Goal: Information Seeking & Learning: Learn about a topic

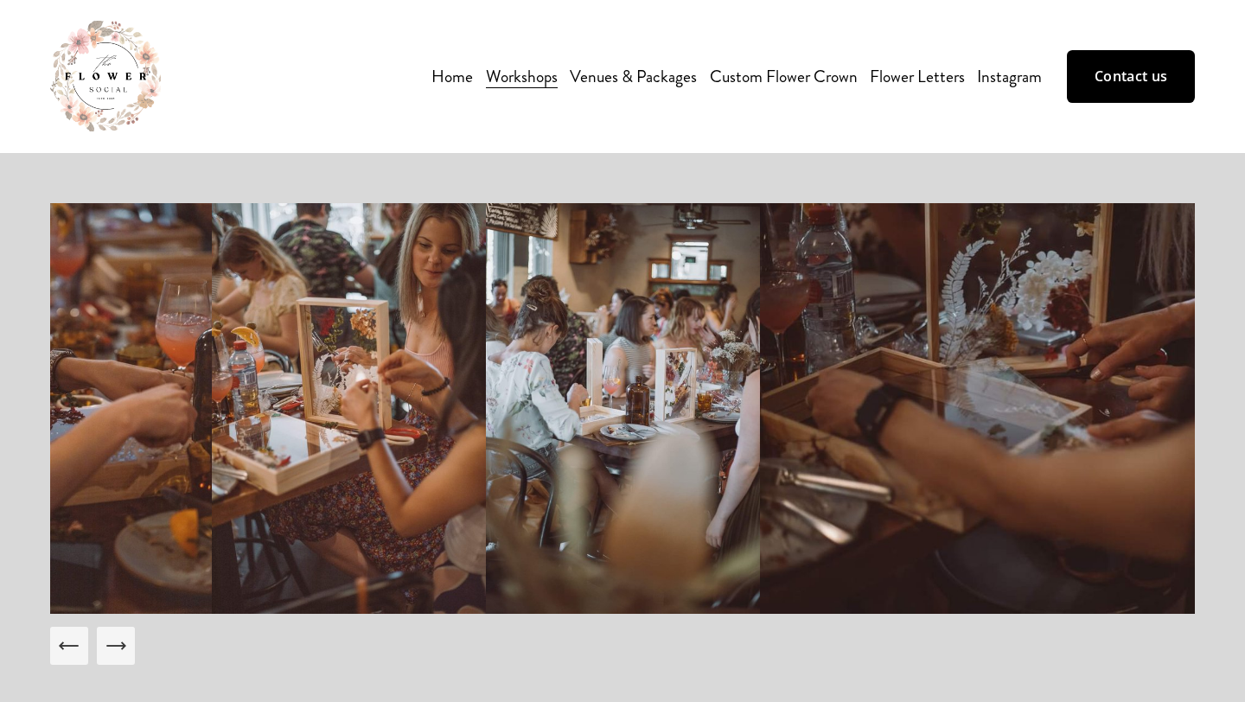
scroll to position [16, 0]
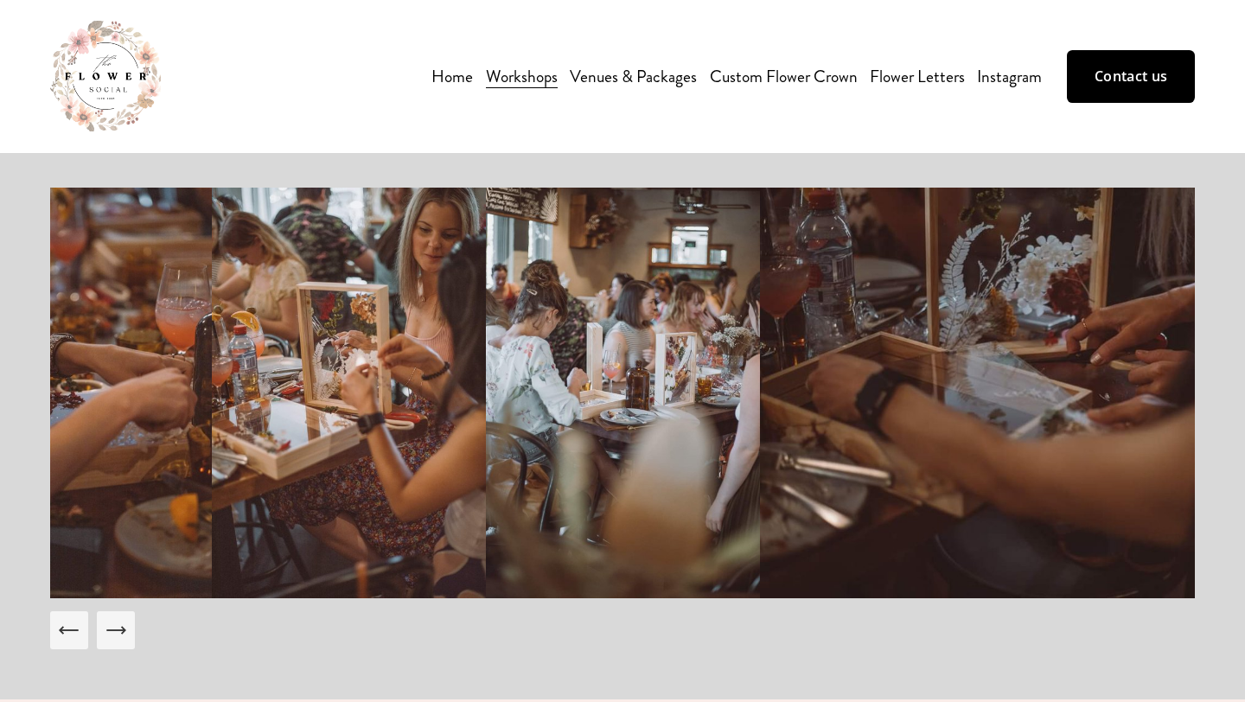
click at [605, 71] on link "Venues & Packages" at bounding box center [633, 76] width 127 height 30
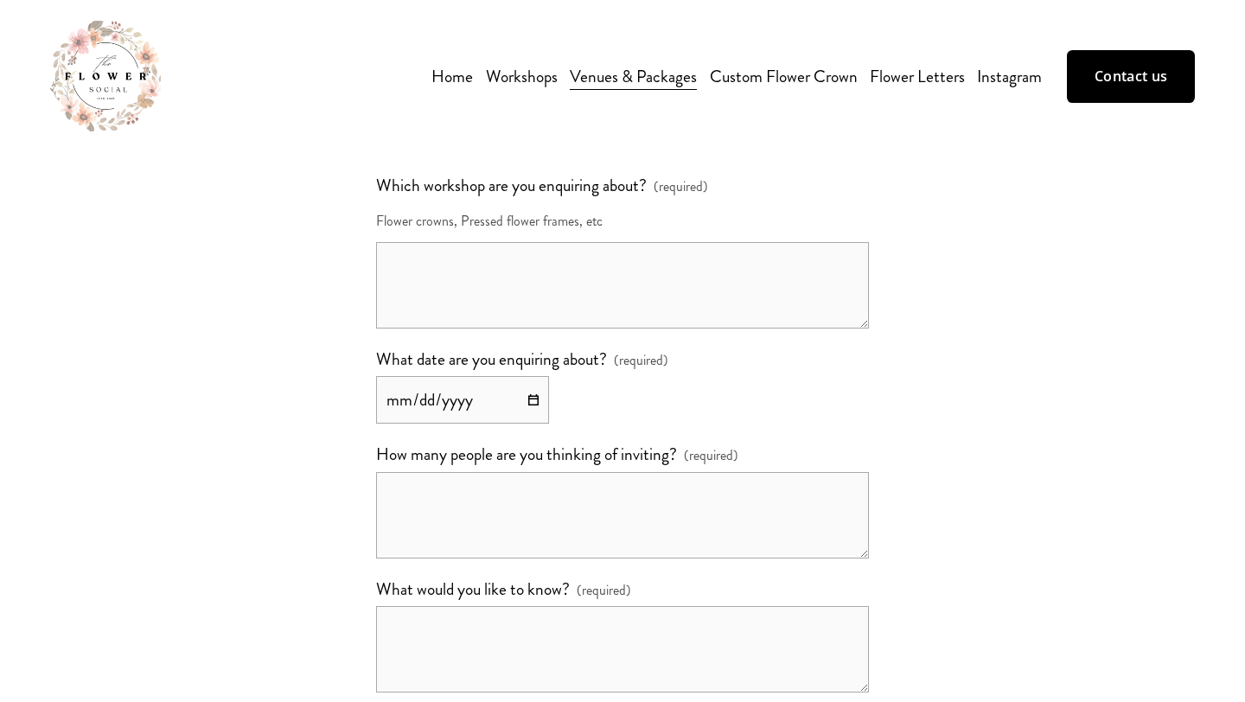
scroll to position [3882, 0]
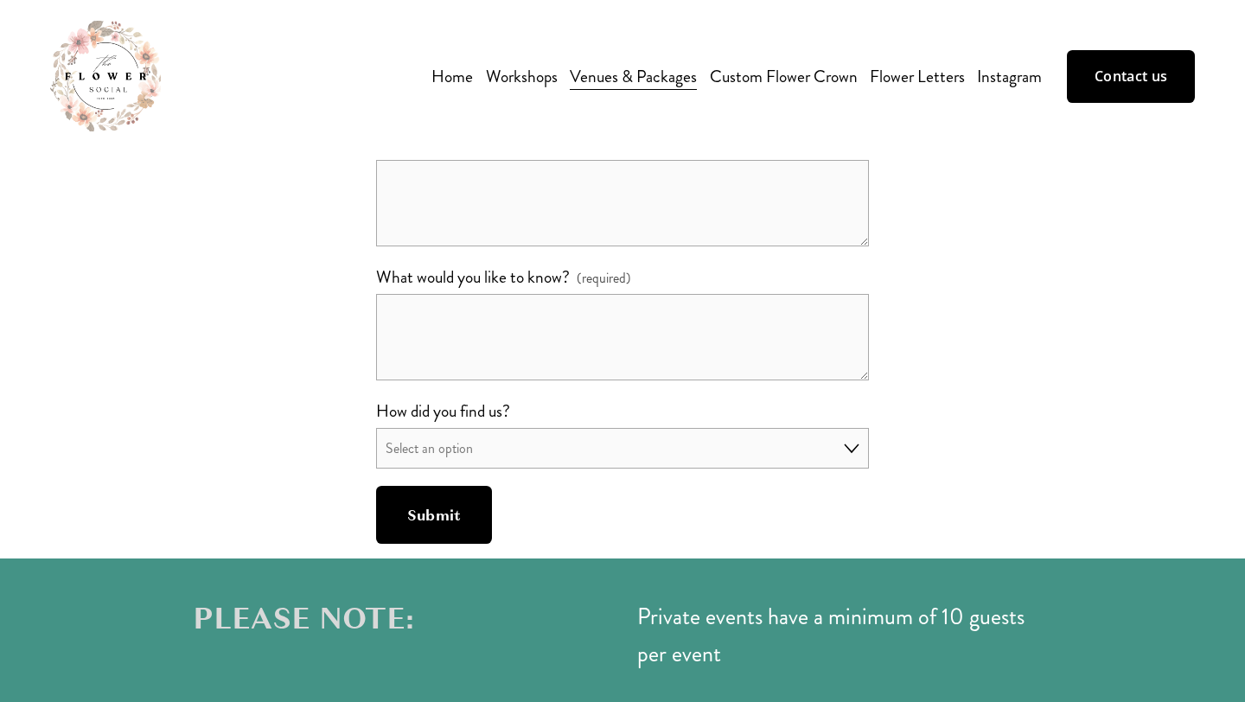
click at [527, 72] on span "Workshops" at bounding box center [522, 76] width 72 height 27
click at [0, 0] on span "Pressed Flower Art Frame" at bounding box center [0, 0] width 0 height 0
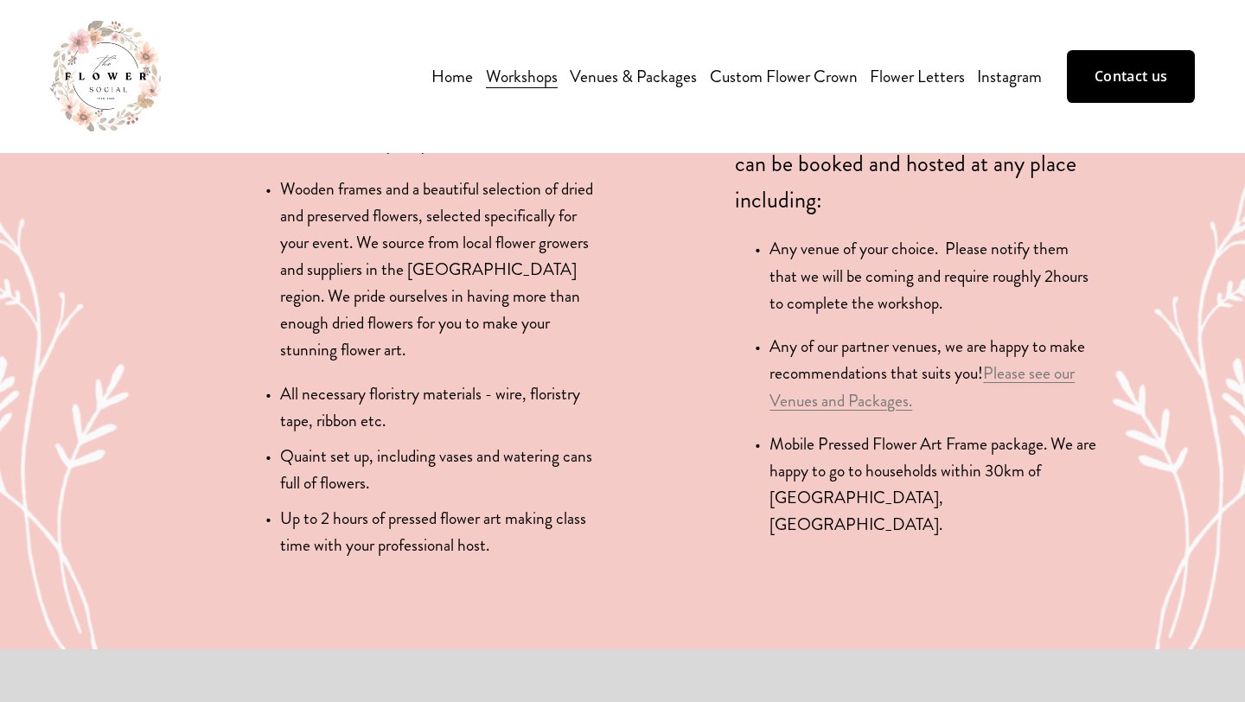
scroll to position [2561, 0]
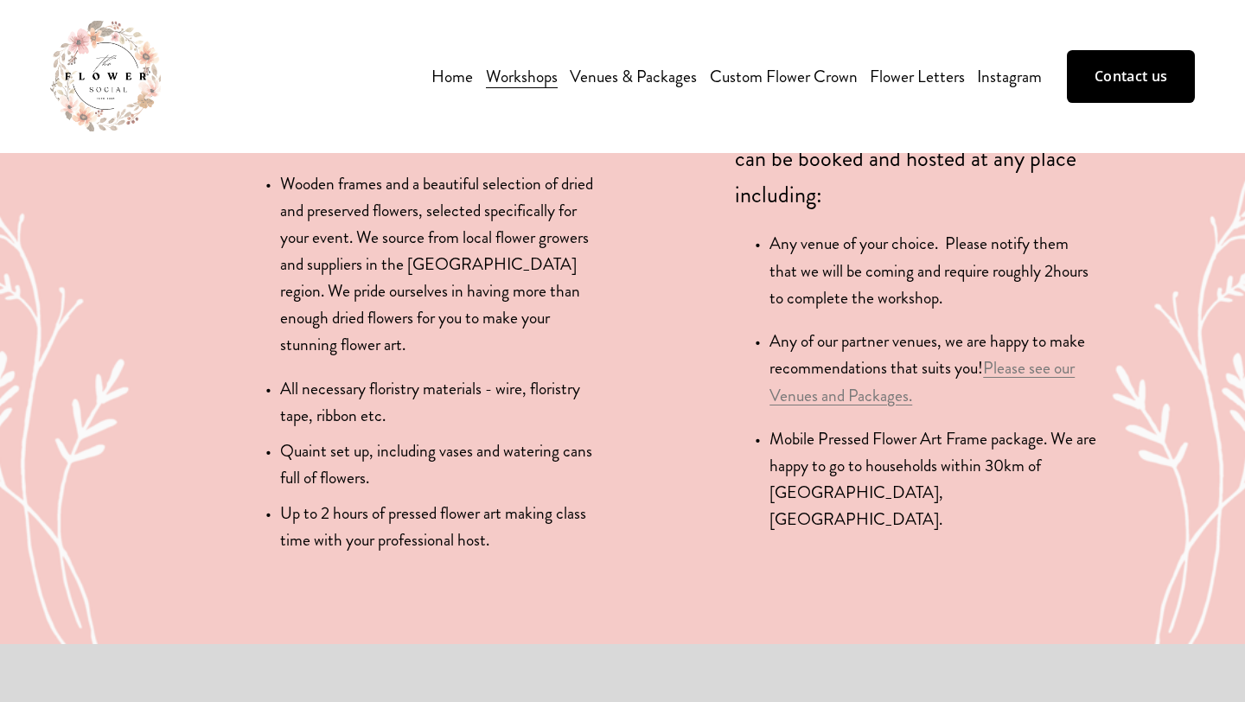
click at [838, 391] on link "Please see our Venues and Packages." at bounding box center [922, 381] width 305 height 50
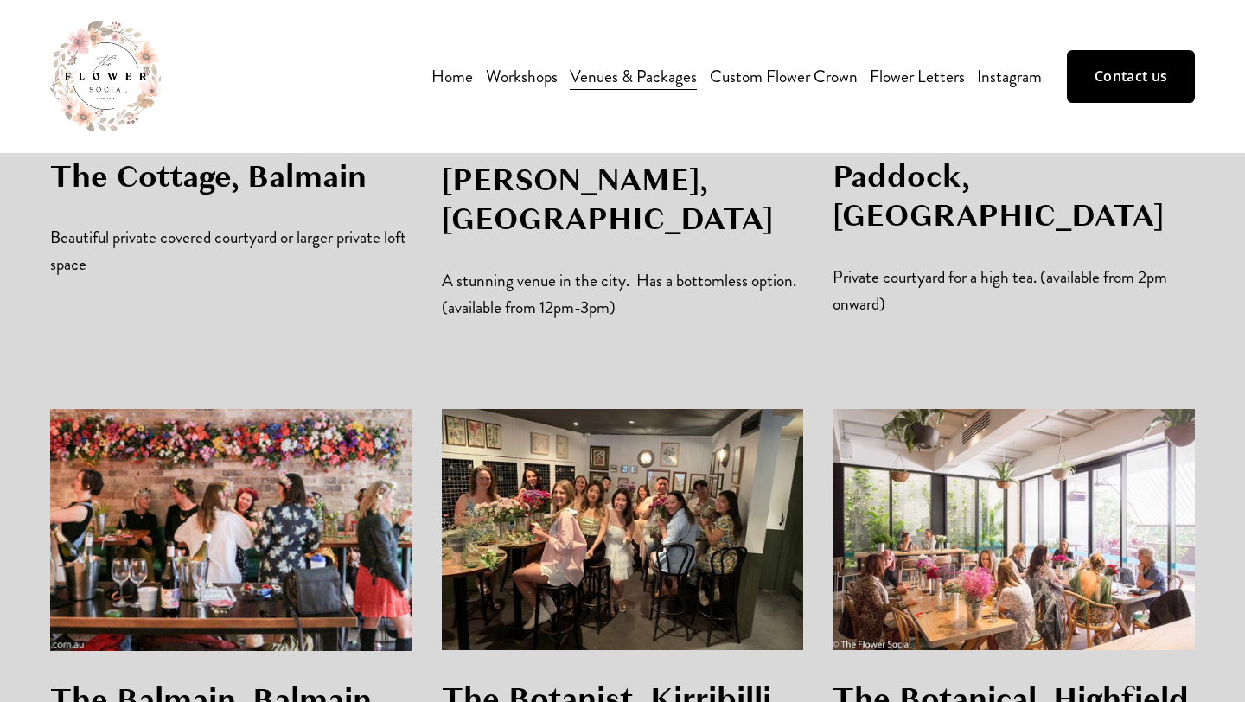
scroll to position [1775, 0]
